Goal: Transaction & Acquisition: Purchase product/service

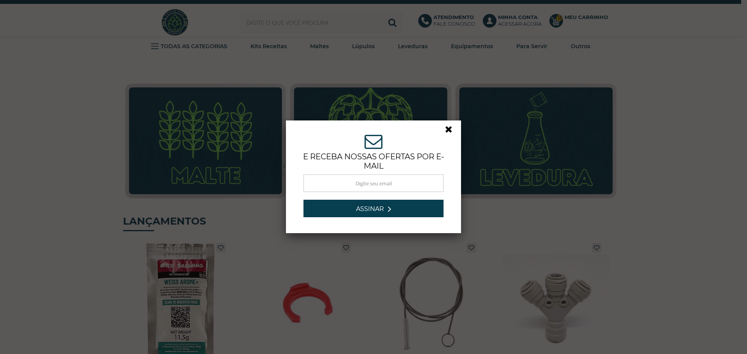
click at [445, 130] on link at bounding box center [452, 131] width 14 height 14
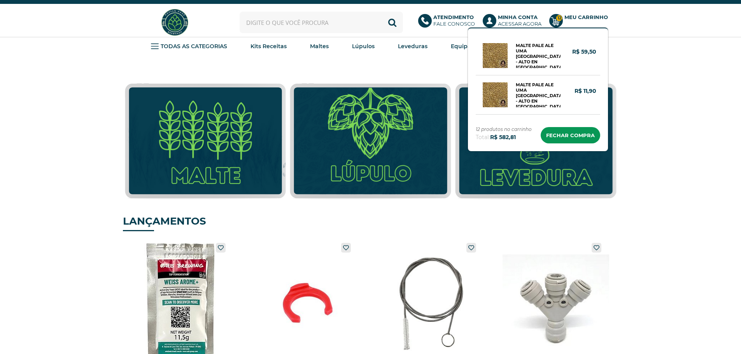
click at [559, 25] on circle at bounding box center [556, 21] width 14 height 14
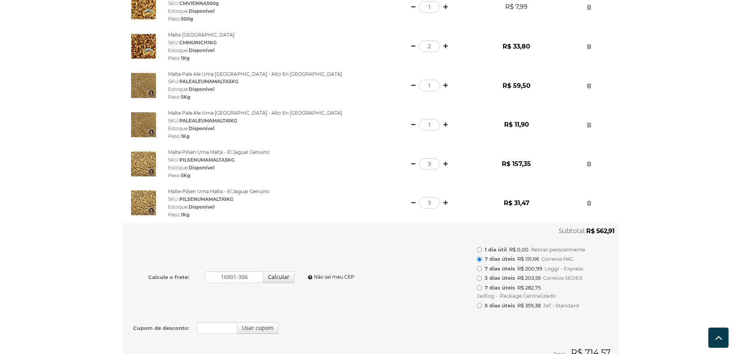
scroll to position [350, 0]
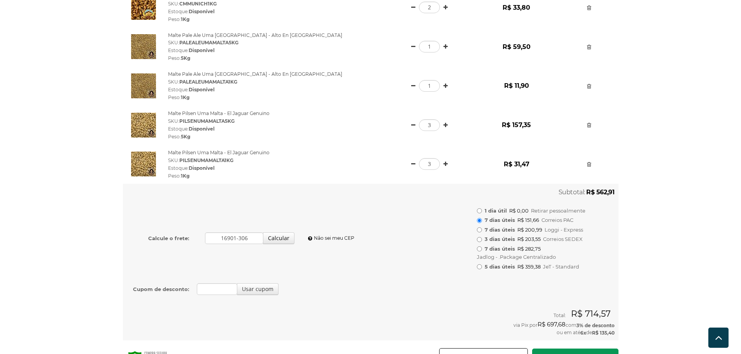
drag, startPoint x: 593, startPoint y: 193, endPoint x: 636, endPoint y: 193, distance: 42.4
click at [636, 193] on div "× Alguns produtos que você adicionou no carrinho tiveram suas quantidades alter…" at bounding box center [370, 45] width 741 height 679
click at [625, 192] on div "× Alguns produtos que você adicionou no carrinho tiveram suas quantidades alter…" at bounding box center [370, 45] width 511 height 679
click at [595, 194] on strong "R$ 562,91" at bounding box center [600, 192] width 28 height 7
drag, startPoint x: 591, startPoint y: 193, endPoint x: 618, endPoint y: 193, distance: 27.2
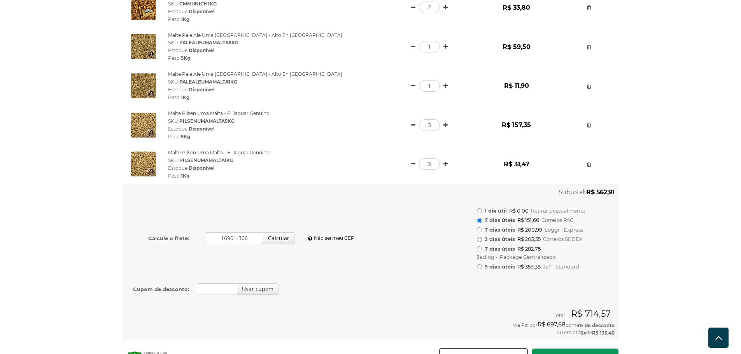
click at [618, 193] on td "Subtotal: R$ 562,91" at bounding box center [546, 192] width 146 height 17
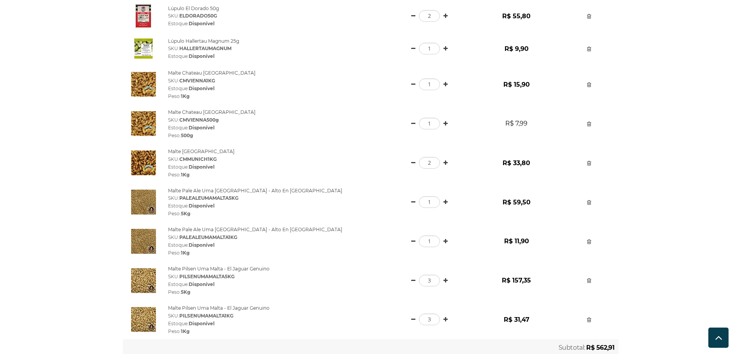
scroll to position [0, 0]
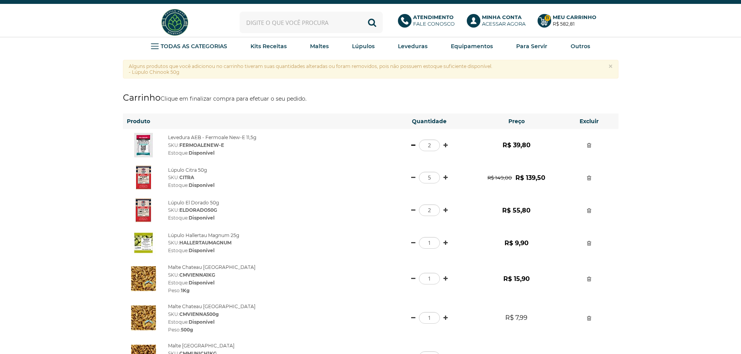
click at [413, 145] on link at bounding box center [413, 145] width 4 height 5
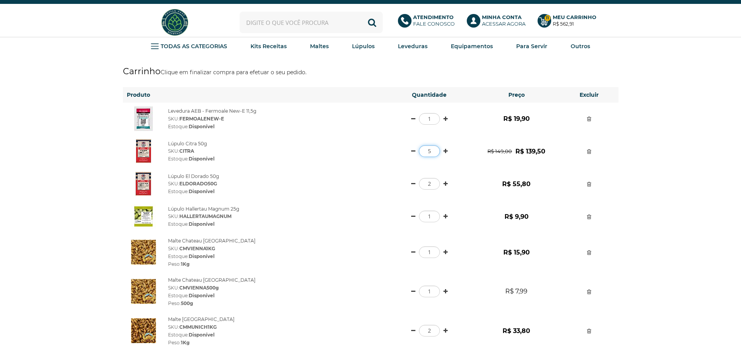
click at [430, 153] on input "5" at bounding box center [429, 152] width 21 height 12
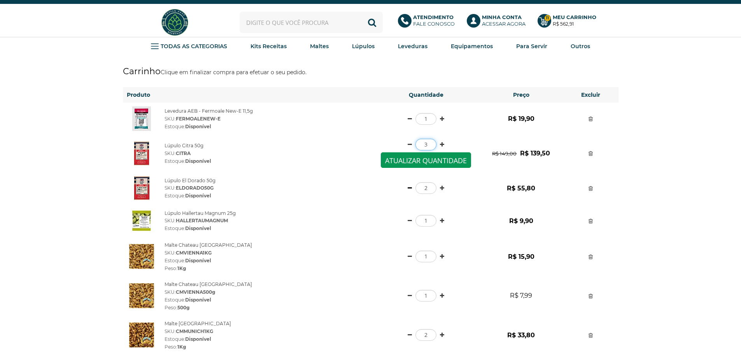
type input "3"
click at [409, 187] on link at bounding box center [410, 188] width 4 height 5
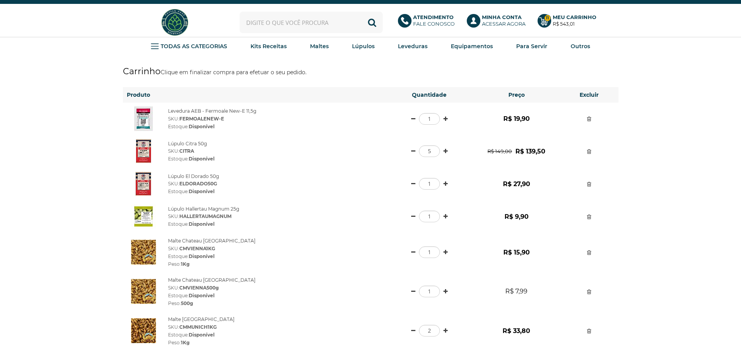
scroll to position [39, 0]
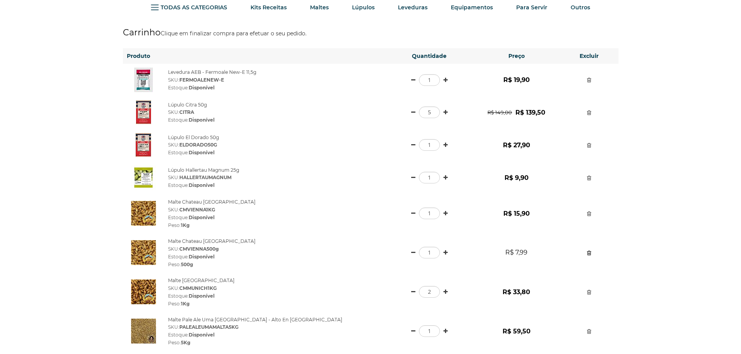
click at [590, 253] on link at bounding box center [589, 253] width 4 height 5
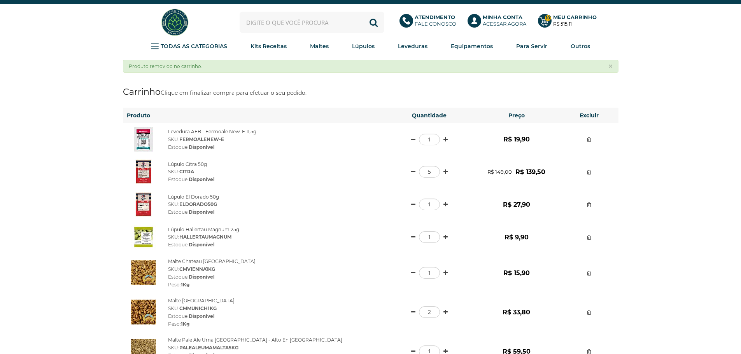
scroll to position [39, 0]
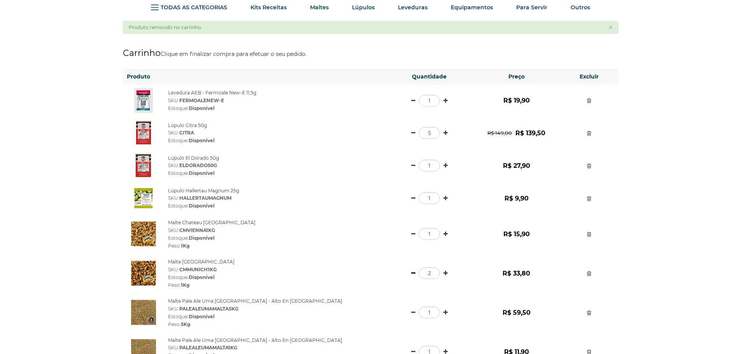
click at [412, 273] on link at bounding box center [413, 273] width 4 height 5
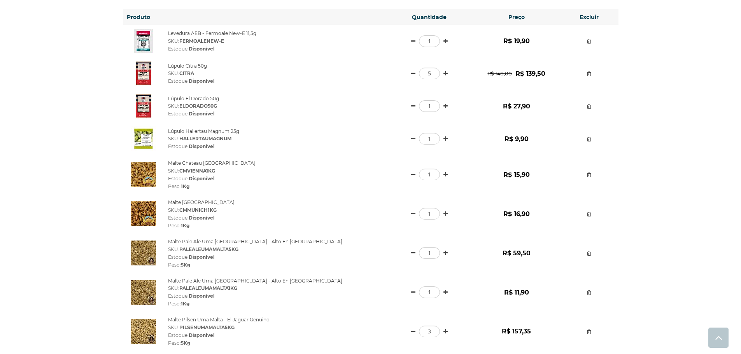
scroll to position [117, 0]
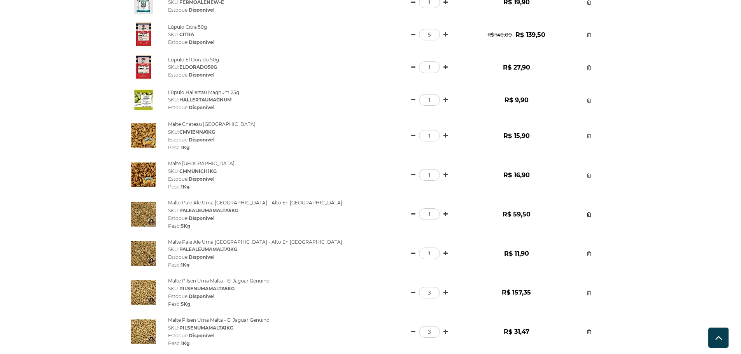
click at [590, 216] on link at bounding box center [589, 214] width 4 height 5
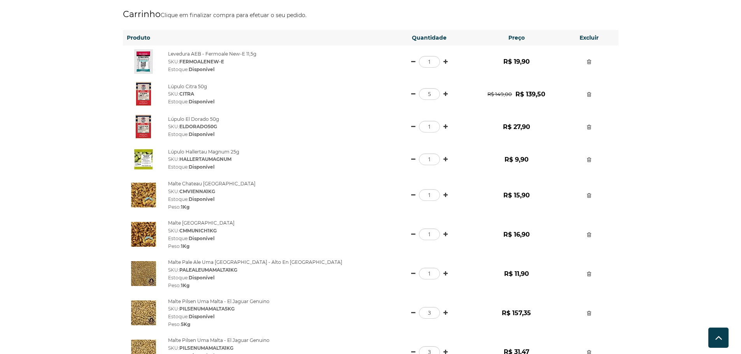
scroll to position [117, 0]
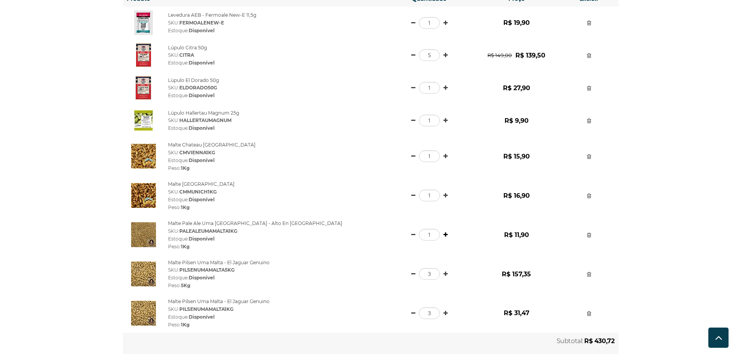
click at [444, 235] on link at bounding box center [446, 234] width 4 height 5
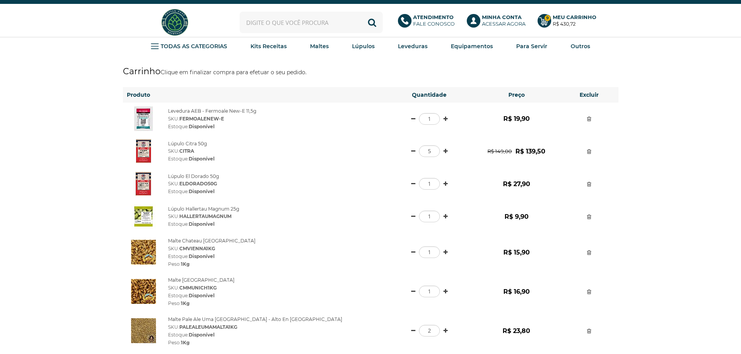
scroll to position [39, 0]
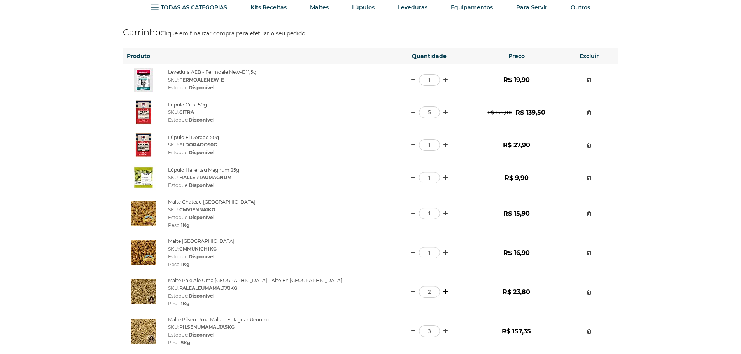
click at [444, 293] on link at bounding box center [446, 291] width 4 height 5
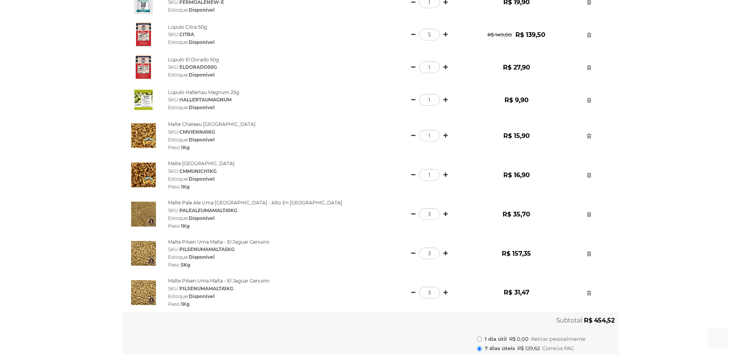
scroll to position [156, 0]
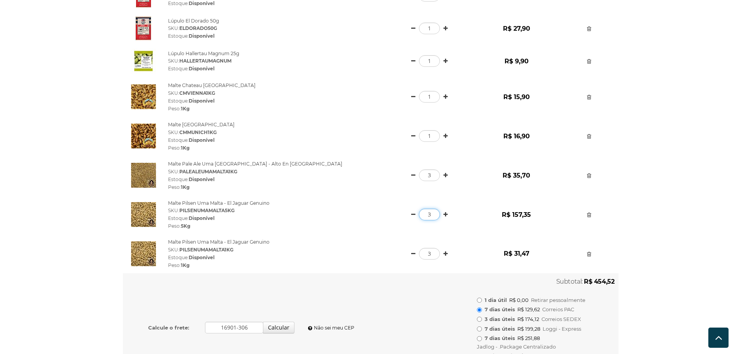
drag, startPoint x: 428, startPoint y: 216, endPoint x: 435, endPoint y: 215, distance: 6.6
click at [435, 215] on input "3" at bounding box center [429, 215] width 21 height 12
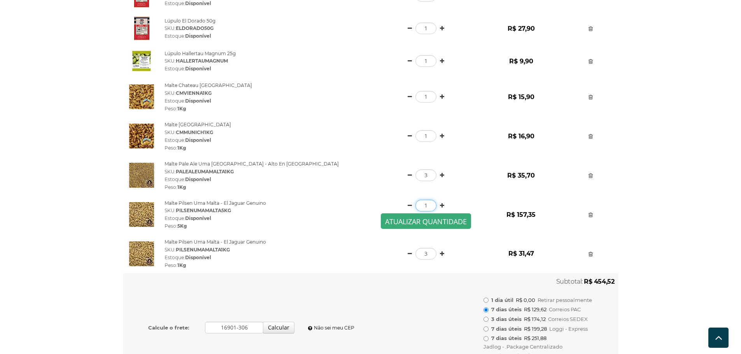
type input "1"
click at [440, 223] on button "Atualizar quantidade" at bounding box center [426, 222] width 90 height 16
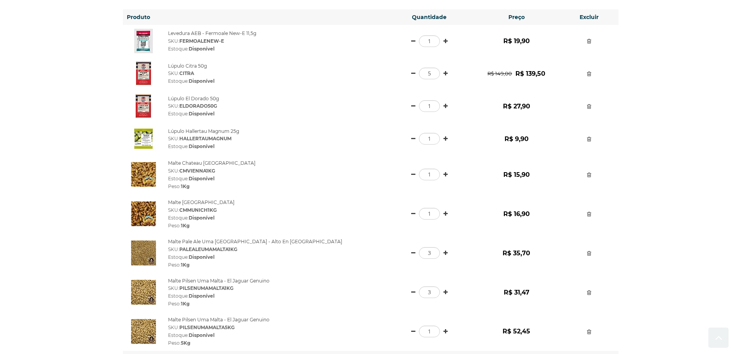
scroll to position [195, 0]
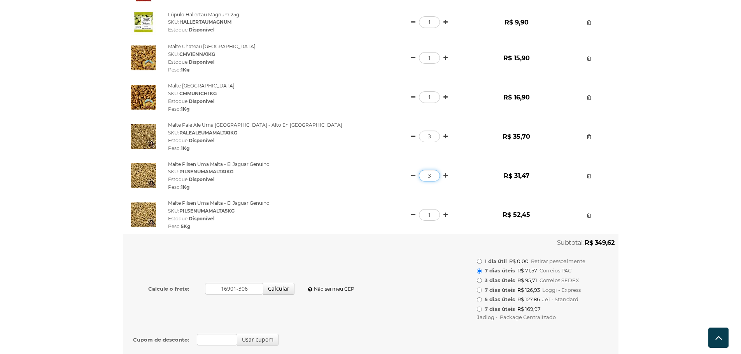
drag, startPoint x: 424, startPoint y: 177, endPoint x: 431, endPoint y: 177, distance: 6.2
click at [431, 177] on input "3" at bounding box center [429, 176] width 21 height 12
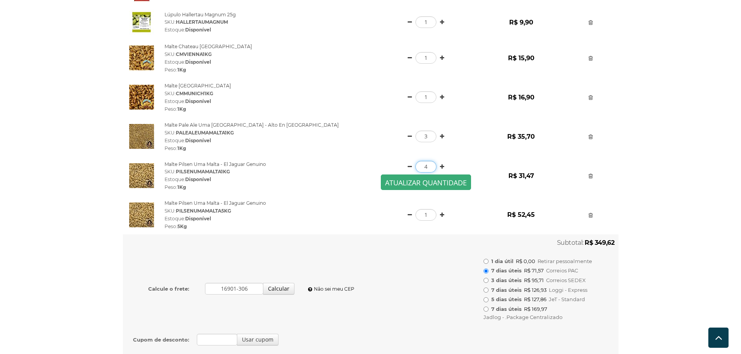
type input "4"
click at [400, 183] on button "Atualizar quantidade" at bounding box center [426, 183] width 90 height 16
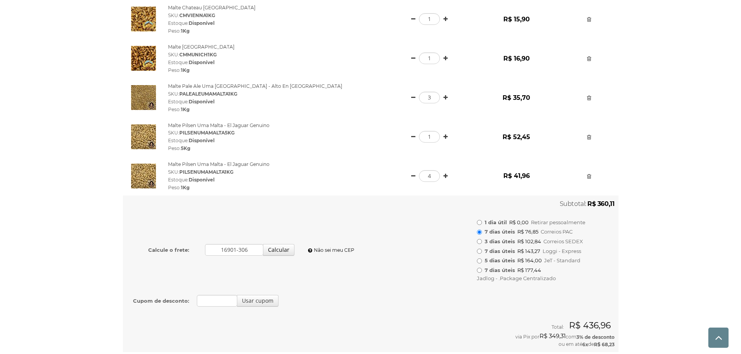
scroll to position [322, 0]
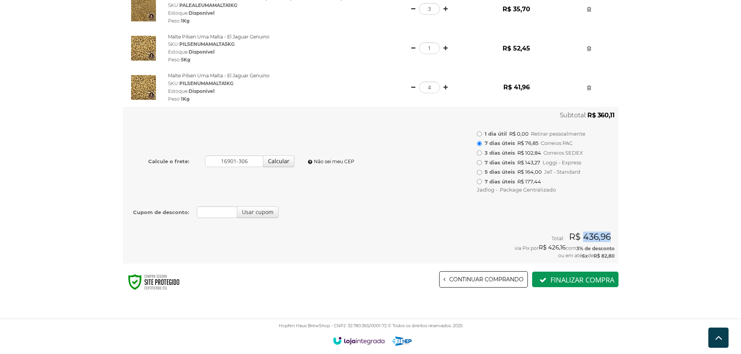
drag, startPoint x: 585, startPoint y: 238, endPoint x: 611, endPoint y: 241, distance: 25.9
click at [611, 241] on div "Total: R$ 436,96" at bounding box center [371, 238] width 488 height 9
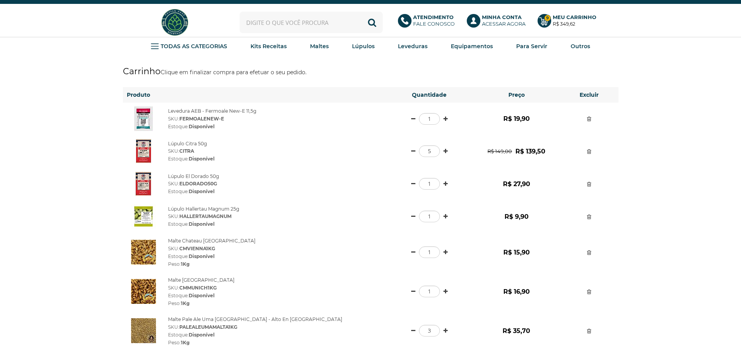
scroll to position [39, 0]
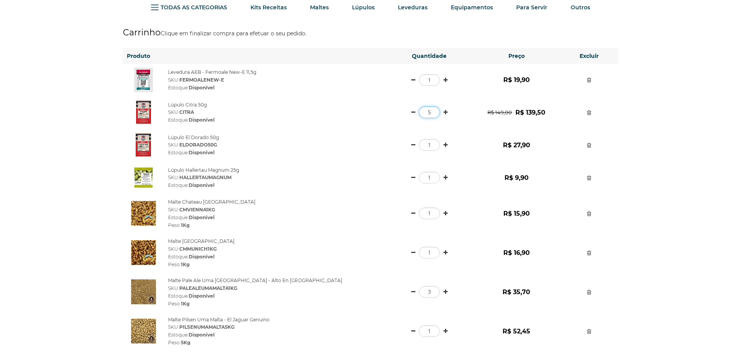
click at [429, 113] on input "5" at bounding box center [429, 113] width 21 height 12
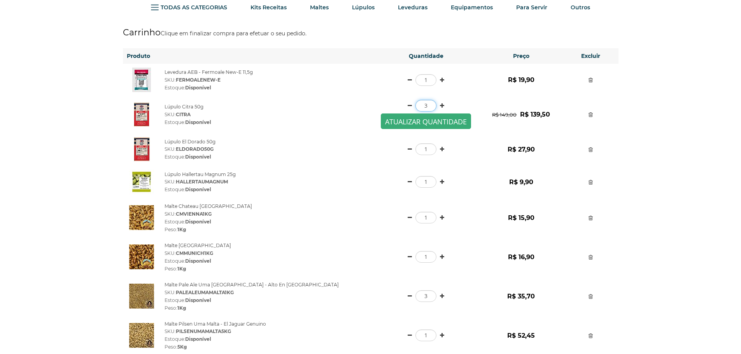
type input "3"
click at [425, 120] on button "Atualizar quantidade" at bounding box center [426, 122] width 90 height 16
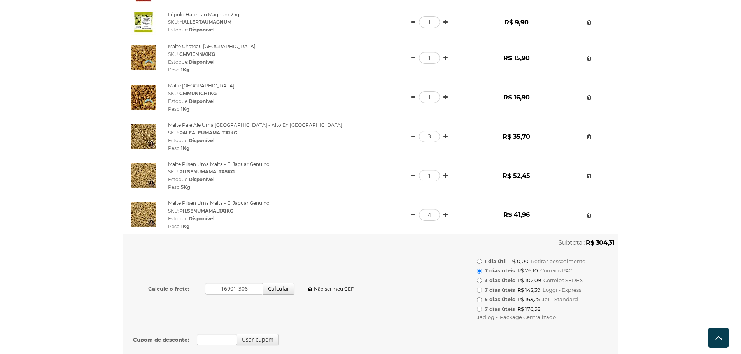
scroll to position [311, 0]
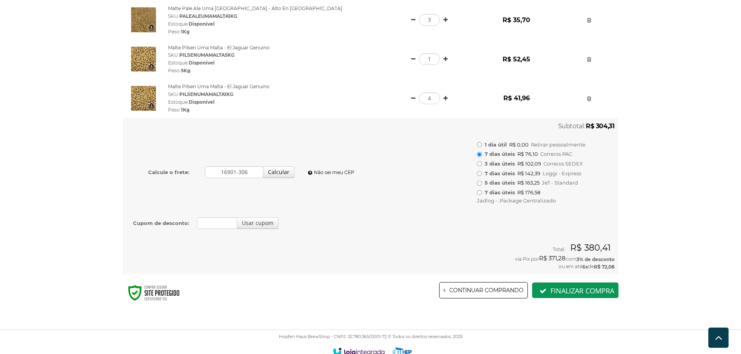
click at [651, 216] on div "Carrinho Clique em finalizar compra para efetuar o seu pedido. Produto Quantida…" at bounding box center [370, 31] width 741 height 573
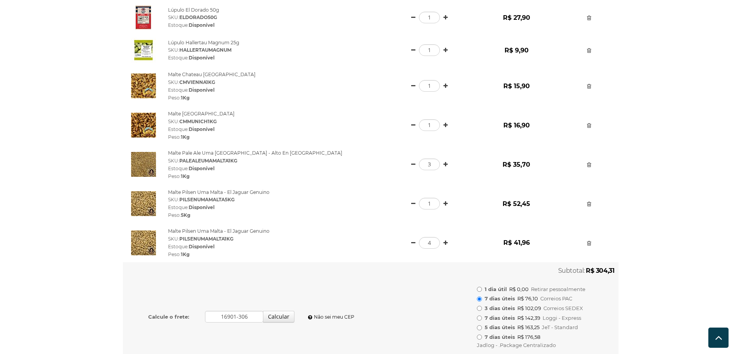
scroll to position [283, 0]
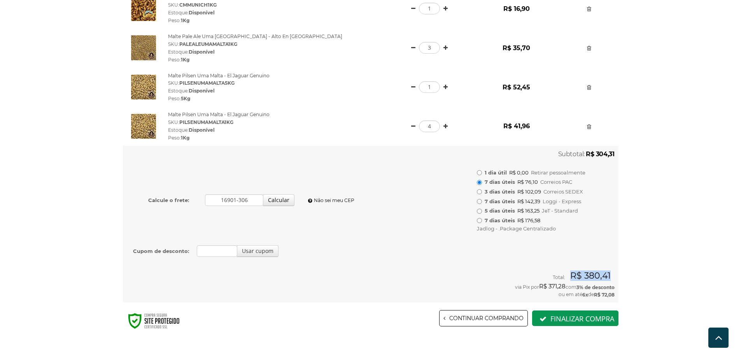
drag, startPoint x: 573, startPoint y: 273, endPoint x: 618, endPoint y: 272, distance: 44.4
click at [618, 272] on td "Total: R$ 380,41 via Pix por R$ 371,28 com 3% de desconto ou em até 6x de R$ 72…" at bounding box center [371, 284] width 496 height 38
drag, startPoint x: 511, startPoint y: 289, endPoint x: 630, endPoint y: 288, distance: 118.7
click at [602, 287] on div "via Pix por R$ 371,28 com 3% de desconto" at bounding box center [371, 287] width 488 height 8
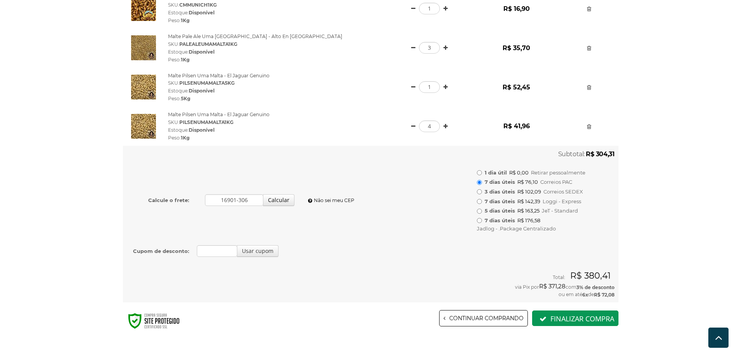
click at [655, 286] on div "Carrinho Clique em finalizar compra para efetuar o seu pedido. Produto Quantida…" at bounding box center [370, 59] width 741 height 573
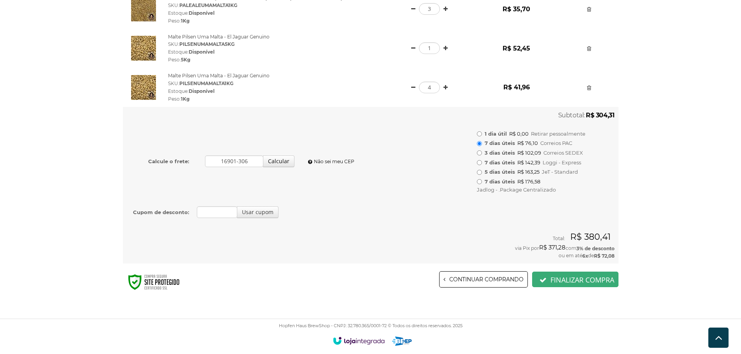
click at [568, 279] on button "Finalizar compra" at bounding box center [575, 280] width 86 height 16
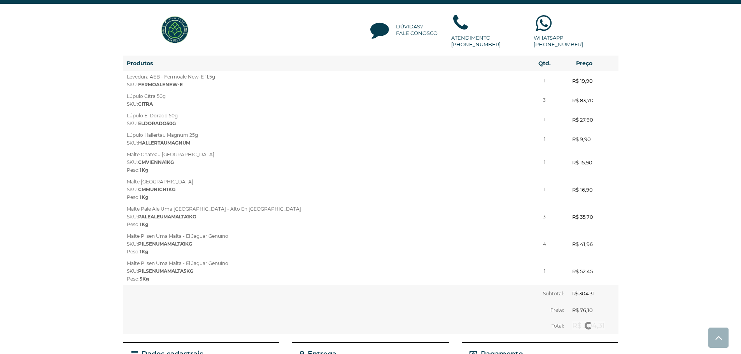
select select "SP"
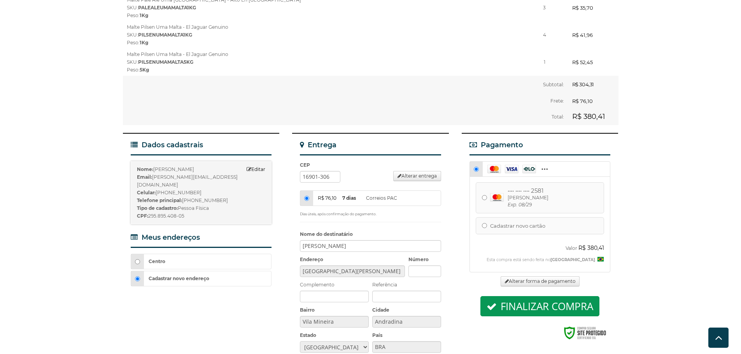
click at [304, 196] on input "R$ 76,10 7 dias Correios PAC" at bounding box center [306, 198] width 5 height 5
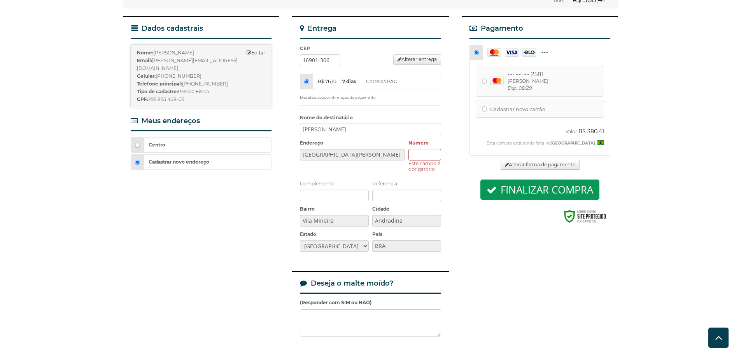
scroll to position [287, 0]
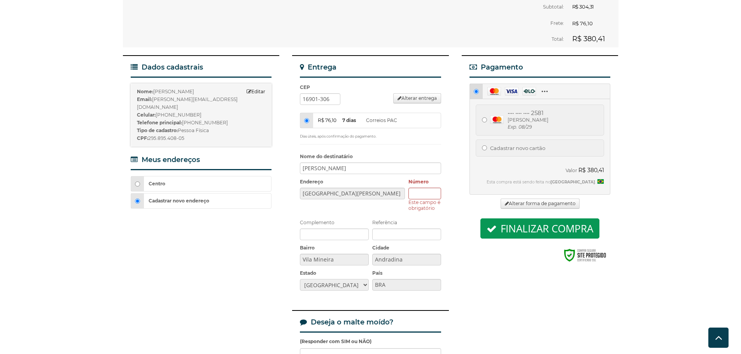
click at [542, 87] on icon at bounding box center [547, 91] width 14 height 9
click at [546, 87] on icon at bounding box center [547, 91] width 14 height 9
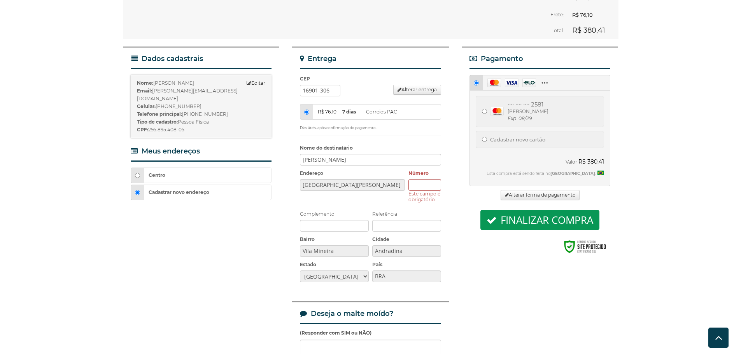
scroll to position [257, 0]
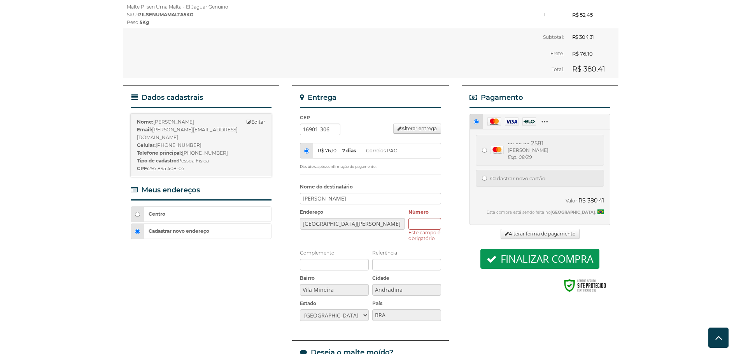
click at [505, 175] on span "Cadastrar novo cartão" at bounding box center [517, 178] width 55 height 7
click at [487, 176] on input "Cadastrar novo cartão" at bounding box center [484, 178] width 5 height 5
radio input "true"
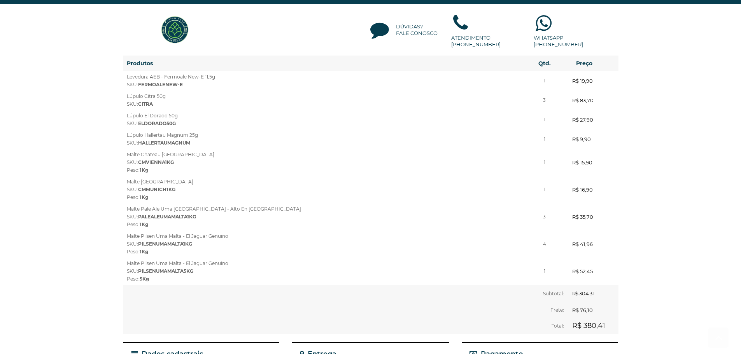
scroll to position [233, 0]
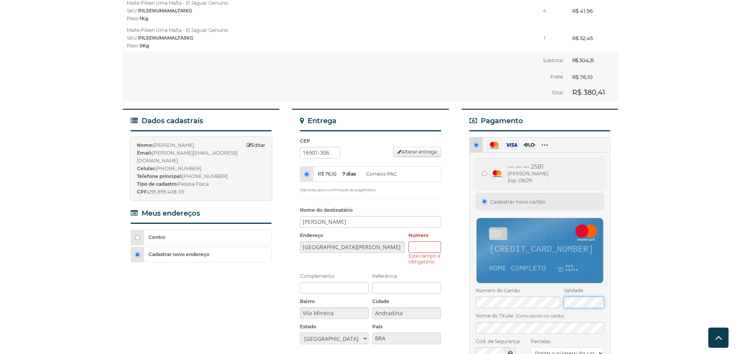
radio input "true"
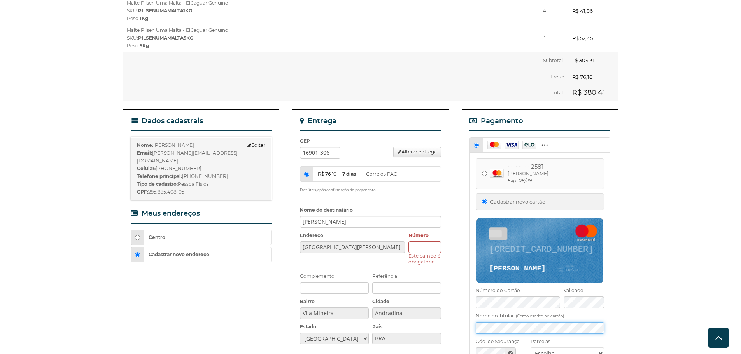
scroll to position [311, 0]
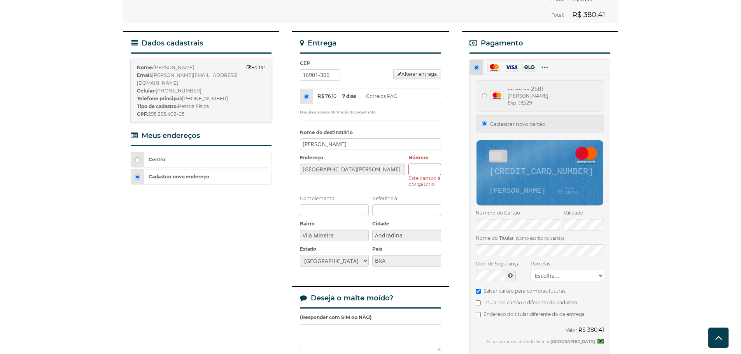
click at [542, 270] on select "Escolha... 1x de R$ 380,41 sem juros 2x de R$ 204,74 3x de R$ 138,51 4x de R$ 1…" at bounding box center [568, 276] width 74 height 12
click at [582, 270] on select "Escolha... 1x de R$ 380,41 sem juros 2x de R$ 204,74 3x de R$ 138,51 4x de R$ 1…" at bounding box center [568, 276] width 74 height 12
click at [531, 270] on select "Escolha... 1x de R$ 380,41 sem juros 2x de R$ 204,74 3x de R$ 138,51 4x de R$ 1…" at bounding box center [568, 276] width 74 height 12
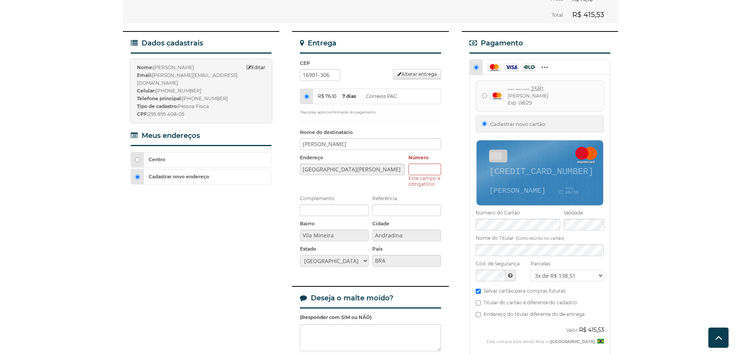
scroll to position [350, 0]
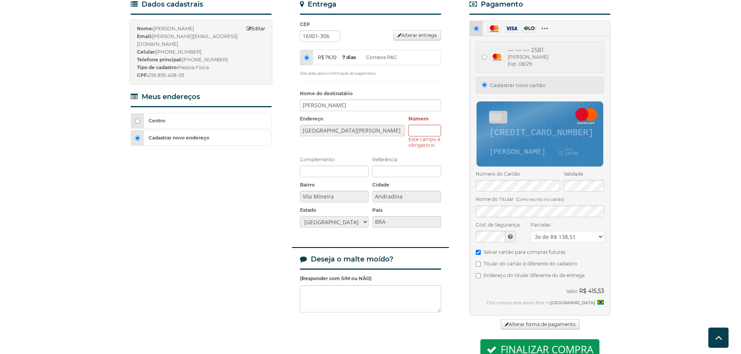
click at [550, 231] on select "Escolha... 1x de R$ 380,41 sem juros 2x de R$ 204,74 3x de R$ 138,51 4x de R$ 1…" at bounding box center [568, 237] width 74 height 12
click at [531, 231] on select "Escolha... 1x de R$ 380,41 sem juros 2x de R$ 204,74 3x de R$ 138,51 4x de R$ 1…" at bounding box center [568, 237] width 74 height 12
click at [571, 231] on select "Escolha... 1x de R$ 380,41 sem juros 2x de R$ 204,74 3x de R$ 138,51 4x de R$ 1…" at bounding box center [568, 237] width 74 height 12
click at [531, 231] on select "Escolha... 1x de R$ 380,41 sem juros 2x de R$ 204,74 3x de R$ 138,51 4x de R$ 1…" at bounding box center [568, 237] width 74 height 12
click at [573, 231] on select "Escolha... 1x de R$ 380,41 sem juros 2x de R$ 204,74 3x de R$ 138,51 4x de R$ 1…" at bounding box center [568, 237] width 74 height 12
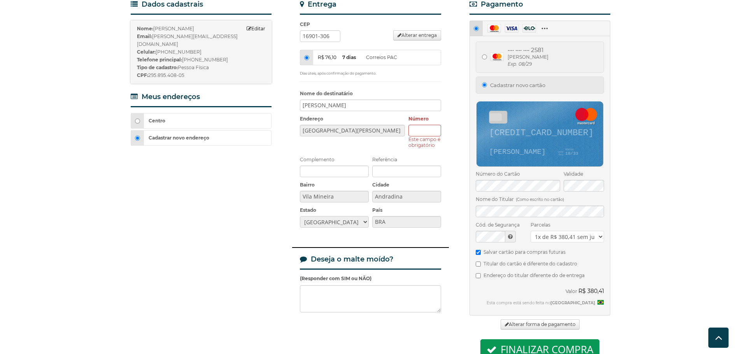
click at [585, 231] on select "Escolha... 1x de R$ 380,41 sem juros 2x de R$ 204,74 3x de R$ 138,51 4x de R$ 1…" at bounding box center [568, 237] width 74 height 12
click at [531, 231] on select "Escolha... 1x de R$ 380,41 sem juros 2x de R$ 204,74 3x de R$ 138,51 4x de R$ 1…" at bounding box center [568, 237] width 74 height 12
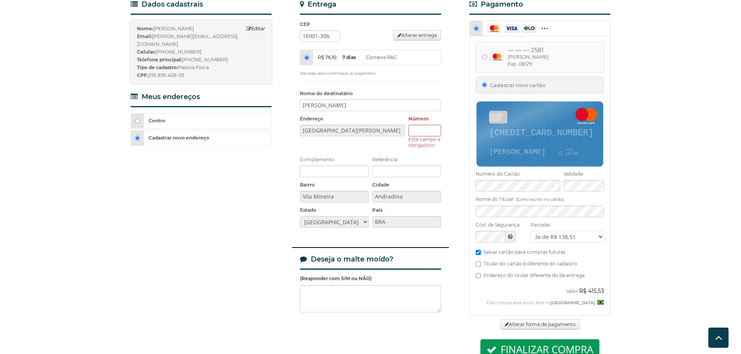
scroll to position [389, 0]
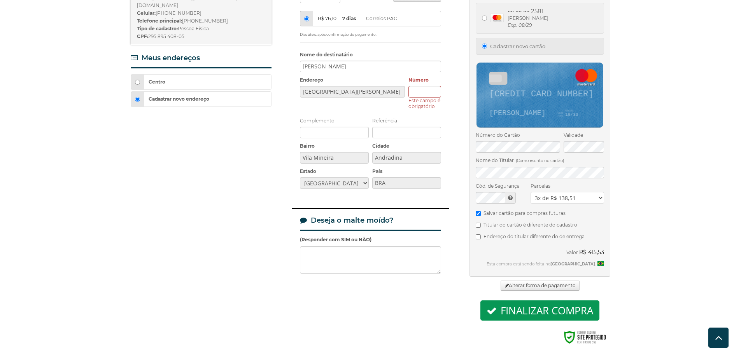
click at [560, 192] on select "Escolha... 1x de R$ 380,41 sem juros 2x de R$ 204,74 3x de R$ 138,51 4x de R$ 1…" at bounding box center [568, 198] width 74 height 12
click at [531, 192] on select "Escolha... 1x de R$ 380,41 sem juros 2x de R$ 204,74 3x de R$ 138,51 4x de R$ 1…" at bounding box center [568, 198] width 74 height 12
click at [558, 192] on select "Escolha... 1x de R$ 380,41 sem juros 2x de R$ 204,74 3x de R$ 138,51 4x de R$ 1…" at bounding box center [568, 198] width 74 height 12
click at [531, 192] on select "Escolha... 1x de R$ 380,41 sem juros 2x de R$ 204,74 3x de R$ 138,51 4x de R$ 1…" at bounding box center [568, 198] width 74 height 12
click at [577, 192] on select "Escolha... 1x de R$ 380,41 sem juros 2x de R$ 204,74 3x de R$ 138,51 4x de R$ 1…" at bounding box center [568, 198] width 74 height 12
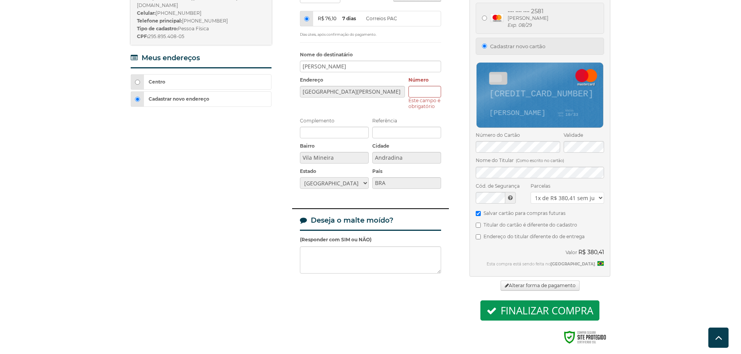
click at [531, 192] on select "Escolha... 1x de R$ 380,41 sem juros 2x de R$ 204,74 3x de R$ 138,51 4x de R$ 1…" at bounding box center [568, 198] width 74 height 12
click at [577, 192] on select "Escolha... 1x de R$ 380,41 sem juros 2x de R$ 204,74 3x de R$ 138,51 4x de R$ 1…" at bounding box center [568, 198] width 74 height 12
click at [531, 192] on select "Escolha... 1x de R$ 380,41 sem juros 2x de R$ 204,74 3x de R$ 138,51 4x de R$ 1…" at bounding box center [568, 198] width 74 height 12
drag, startPoint x: 591, startPoint y: 238, endPoint x: 602, endPoint y: 238, distance: 10.5
click at [602, 249] on h5 "R$ 415,53" at bounding box center [591, 253] width 25 height 8
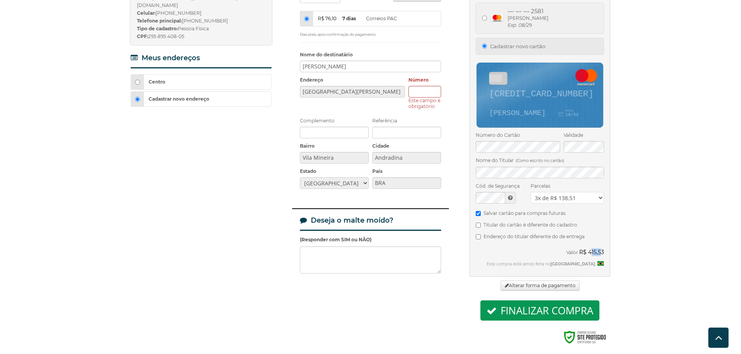
click at [569, 192] on select "Escolha... 1x de R$ 380,41 sem juros 2x de R$ 204,74 3x de R$ 138,51 4x de R$ 1…" at bounding box center [568, 198] width 74 height 12
click at [531, 192] on select "Escolha... 1x de R$ 380,41 sem juros 2x de R$ 204,74 3x de R$ 138,51 4x de R$ 1…" at bounding box center [568, 198] width 74 height 12
click at [571, 182] on label "Parcelas" at bounding box center [568, 186] width 74 height 8
click at [571, 192] on select "Escolha... 1x de R$ 380,41 sem juros 2x de R$ 204,74 3x de R$ 138,51 4x de R$ 1…" at bounding box center [568, 198] width 74 height 12
click at [572, 192] on select "Escolha... 1x de R$ 380,41 sem juros 2x de R$ 204,74 3x de R$ 138,51 4x de R$ 1…" at bounding box center [568, 198] width 74 height 12
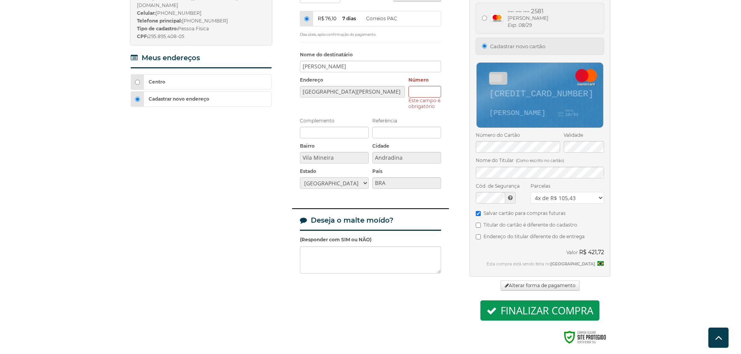
select select "3"
click at [531, 192] on select "Escolha... 1x de R$ 380,41 sem juros 2x de R$ 204,74 3x de R$ 138,51 4x de R$ 1…" at bounding box center [568, 198] width 74 height 12
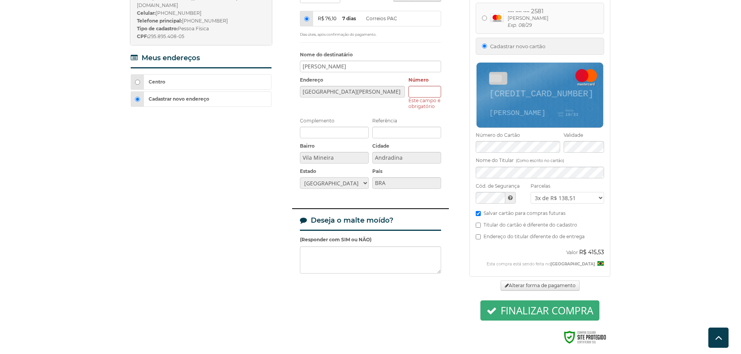
click at [575, 303] on button "Finalizar compra" at bounding box center [539, 311] width 119 height 20
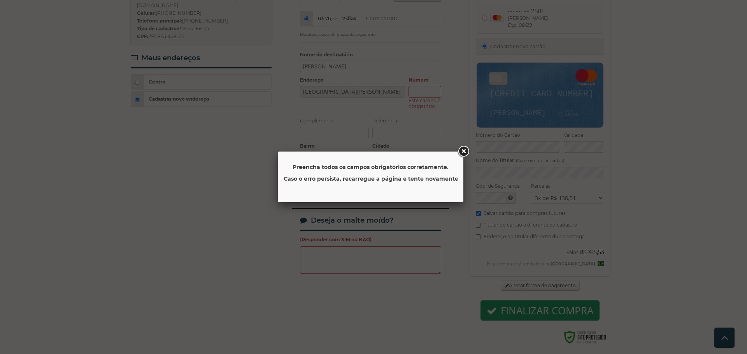
click at [460, 154] on link at bounding box center [463, 152] width 14 height 14
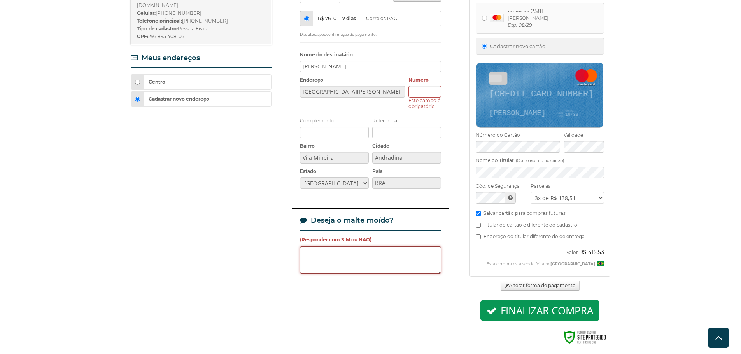
click at [342, 247] on textarea at bounding box center [370, 260] width 141 height 27
type textarea "sim"
click at [286, 233] on div "Dados cadastrais Nome: Ricardo Borzani Editar Email: ricardo.borzani@yahoo.com …" at bounding box center [371, 157] width 496 height 409
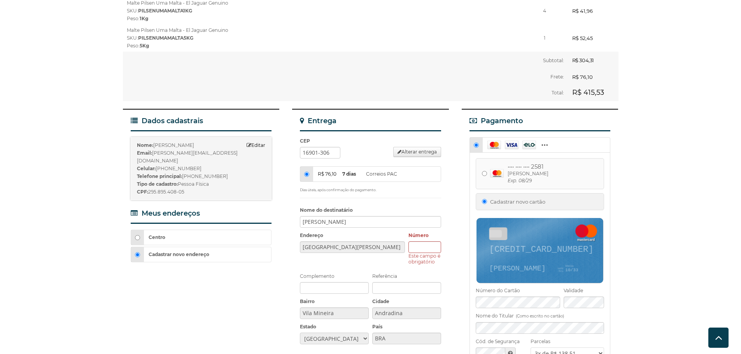
scroll to position [350, 0]
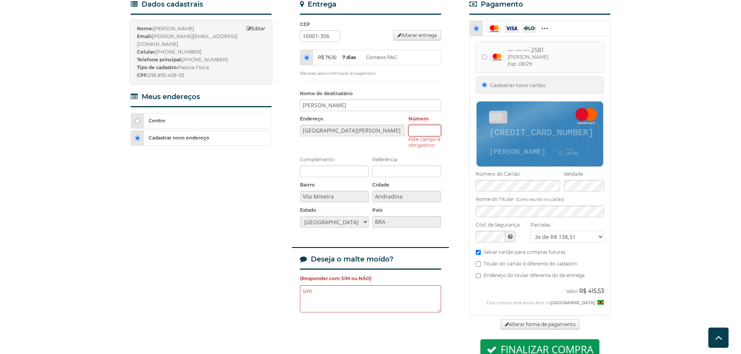
click at [419, 125] on input "Número" at bounding box center [425, 131] width 33 height 12
type input "2620"
click at [280, 156] on div "Dados cadastrais Nome: Ricardo Borzani Editar Email: ricardo.borzani@yahoo.com …" at bounding box center [371, 196] width 496 height 409
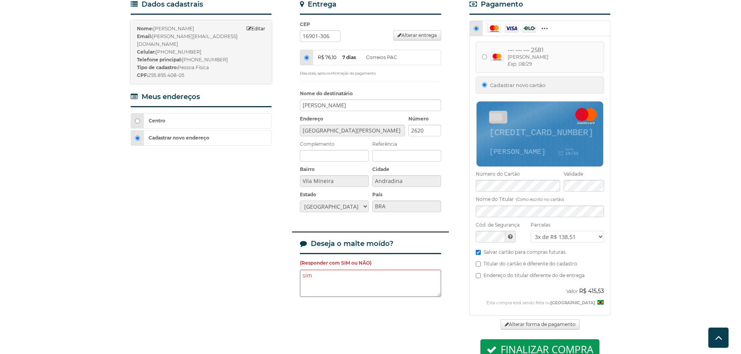
scroll to position [442, 0]
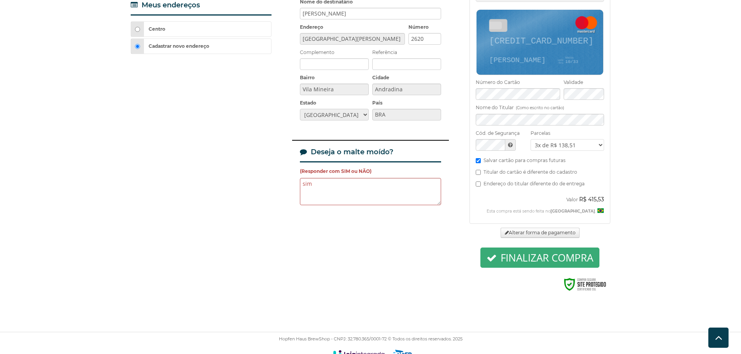
click at [536, 249] on button "Finalizar compra" at bounding box center [539, 258] width 119 height 20
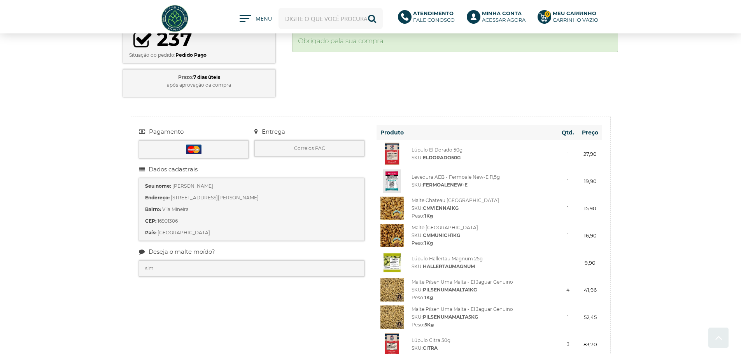
scroll to position [173, 0]
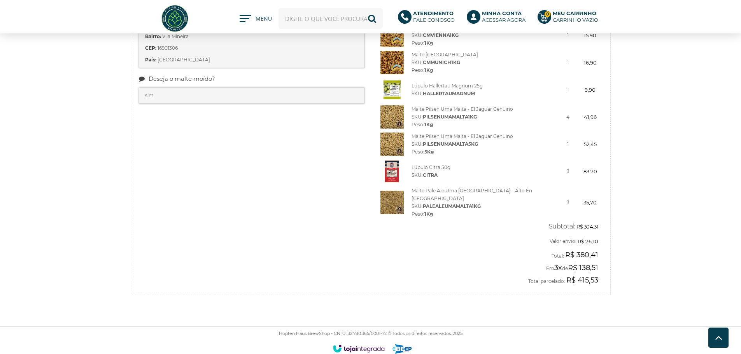
click at [82, 190] on div "Número do pedido: 237 Situação do pedido: Pedido Pago Prazo: 7 dias úteis após …" at bounding box center [370, 73] width 741 height 484
